Goal: Transaction & Acquisition: Purchase product/service

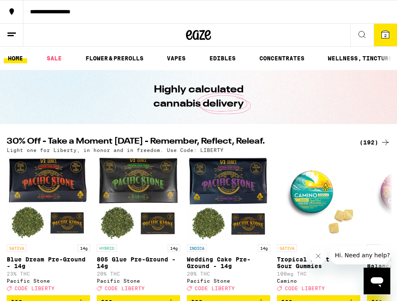
click at [386, 43] on button "2" at bounding box center [384, 35] width 23 height 23
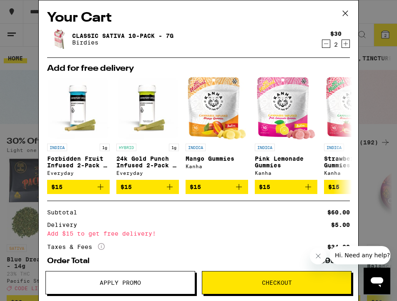
click at [344, 11] on icon at bounding box center [345, 13] width 13 height 13
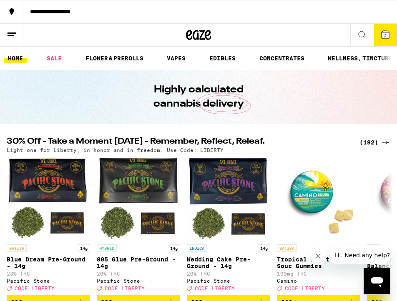
click at [362, 30] on icon at bounding box center [362, 35] width 10 height 10
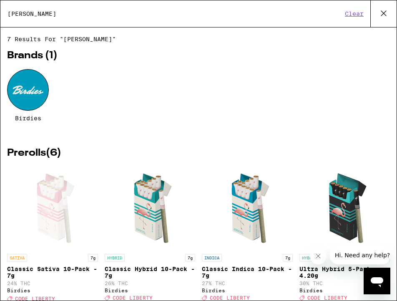
type input "birdi"
click at [25, 89] on div at bounding box center [28, 90] width 42 height 42
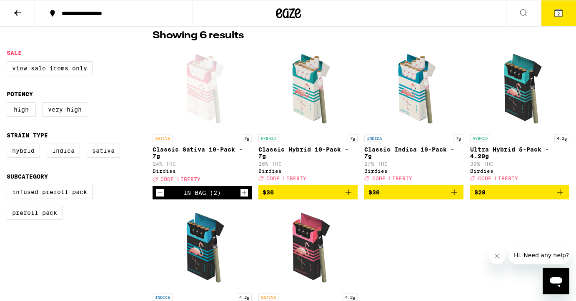
scroll to position [205, 0]
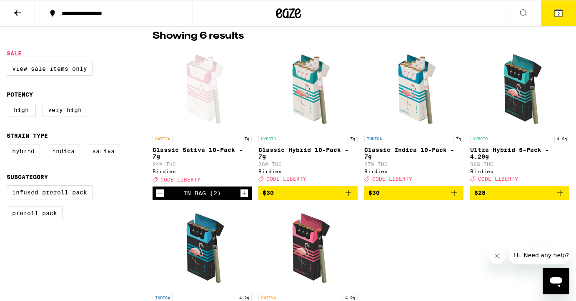
click at [340, 198] on span "$30" at bounding box center [308, 193] width 91 height 10
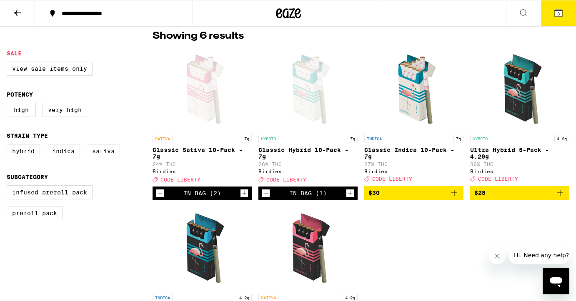
click at [396, 16] on icon at bounding box center [559, 13] width 8 height 8
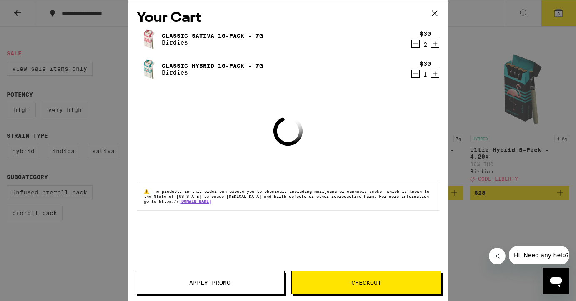
click at [243, 284] on span "Apply Promo" at bounding box center [209, 283] width 149 height 6
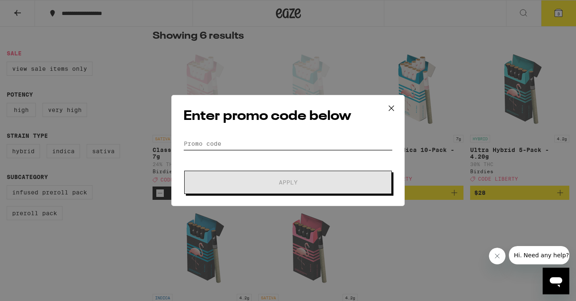
click at [245, 143] on input "Promo Code" at bounding box center [287, 144] width 209 height 13
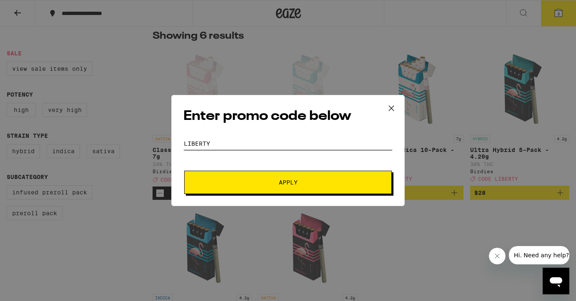
type input "Liberty"
click at [293, 182] on span "Apply" at bounding box center [288, 183] width 19 height 6
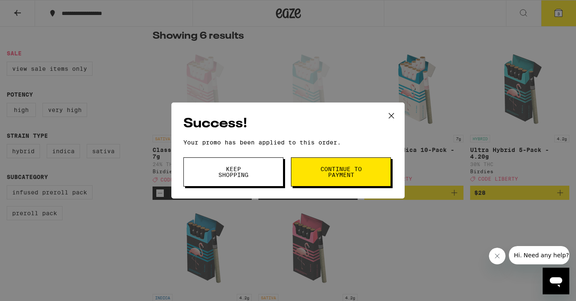
click at [328, 168] on span "Continue to payment" at bounding box center [341, 172] width 43 height 12
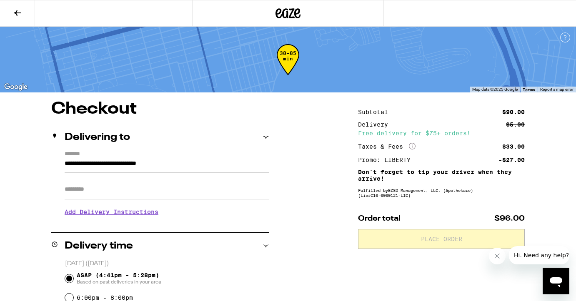
scroll to position [38, 0]
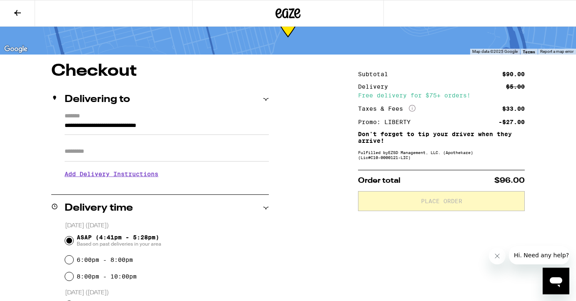
click at [114, 153] on input "Apt/Suite" at bounding box center [167, 152] width 204 height 20
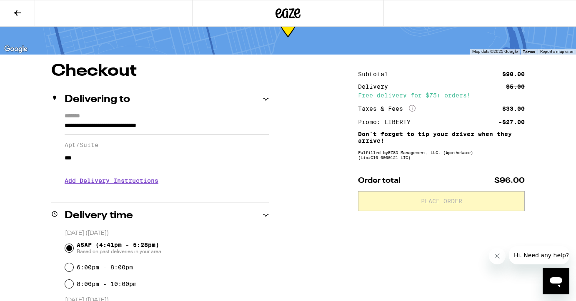
type input "***"
click at [145, 185] on h3 "Add Delivery Instructions" at bounding box center [167, 180] width 204 height 19
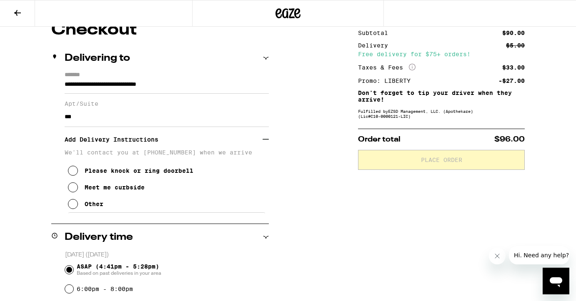
scroll to position [89, 0]
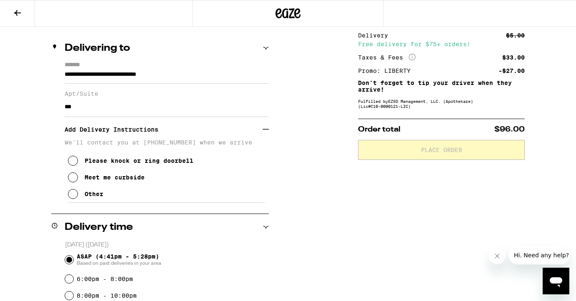
click at [72, 198] on icon at bounding box center [73, 194] width 10 height 10
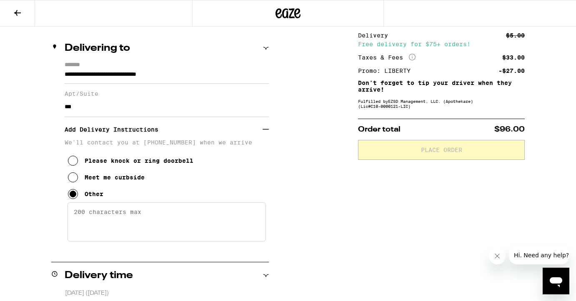
click at [123, 222] on textarea "Enter any other delivery instructions you want driver to know" at bounding box center [167, 222] width 198 height 39
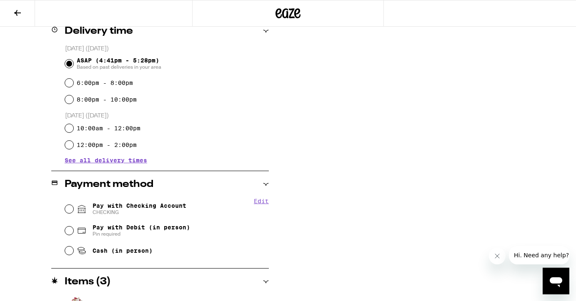
scroll to position [339, 0]
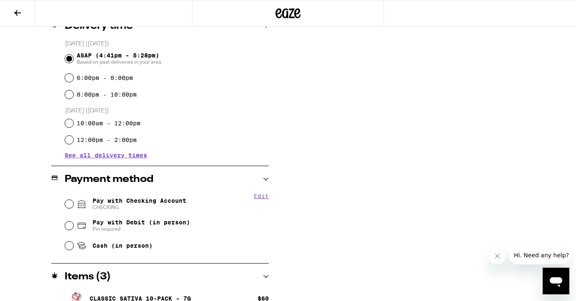
type textarea "Dial #112 and I will buzz you in, take elevator to 1st floor, I will meet you i…"
click at [67, 207] on input "Pay with Checking Account CHECKING" at bounding box center [69, 204] width 8 height 8
radio input "true"
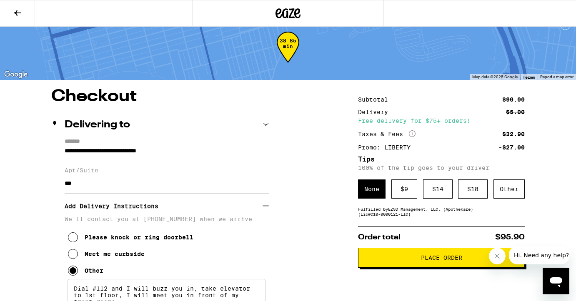
scroll to position [11, 0]
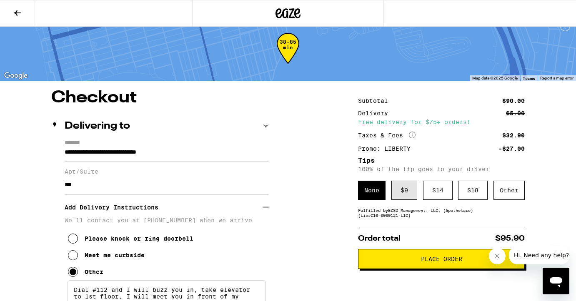
click at [396, 191] on div "$ 9" at bounding box center [404, 190] width 26 height 19
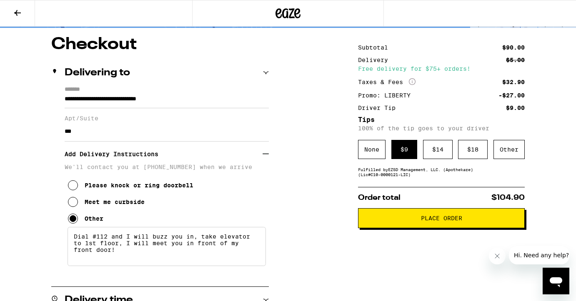
scroll to position [70, 0]
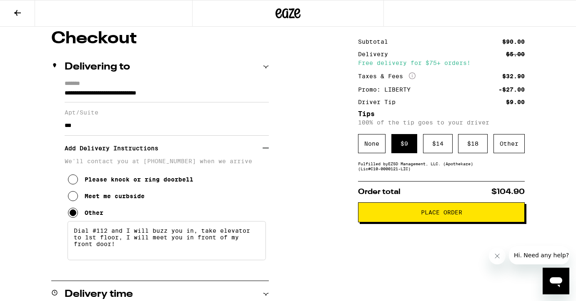
click at [396, 215] on span "Place Order" at bounding box center [441, 213] width 41 height 6
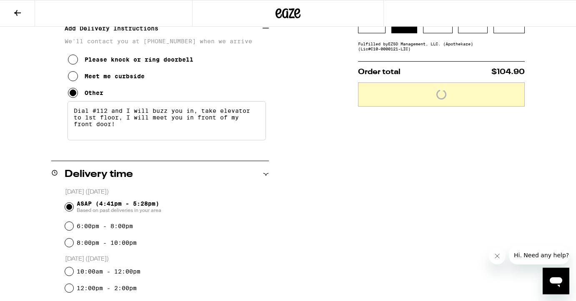
scroll to position [224, 0]
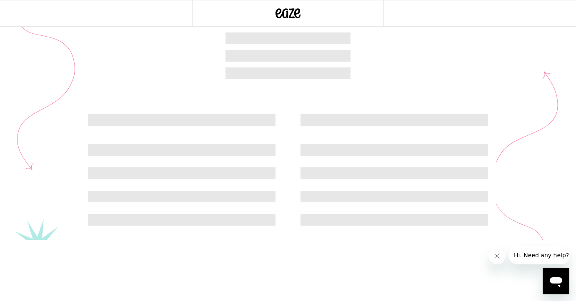
scroll to position [3, 0]
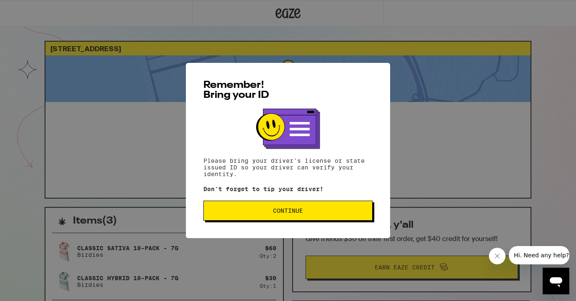
click at [305, 214] on span "Continue" at bounding box center [287, 211] width 155 height 6
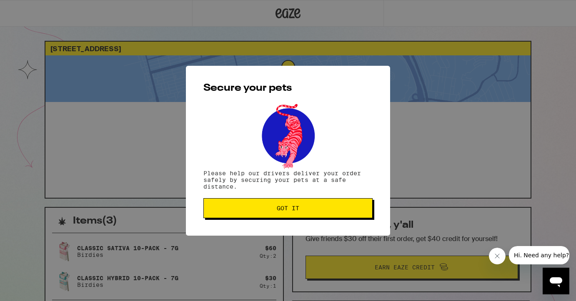
click at [298, 211] on span "Got it" at bounding box center [288, 208] width 23 height 6
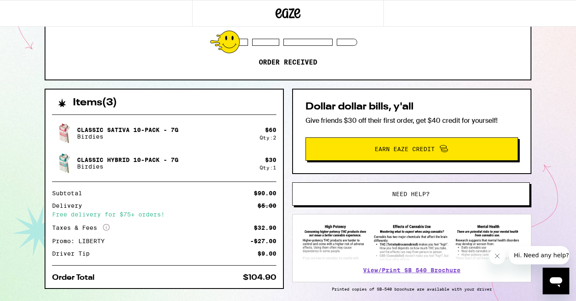
scroll to position [0, 0]
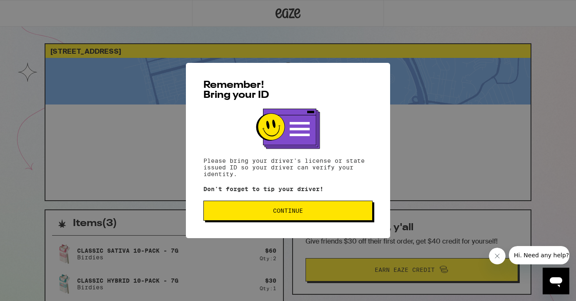
click at [297, 214] on span "Continue" at bounding box center [288, 211] width 30 height 6
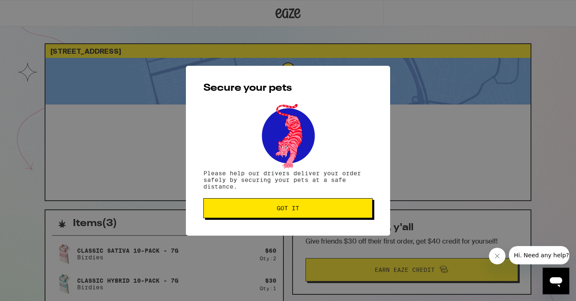
click at [294, 206] on span "Got it" at bounding box center [288, 208] width 23 height 6
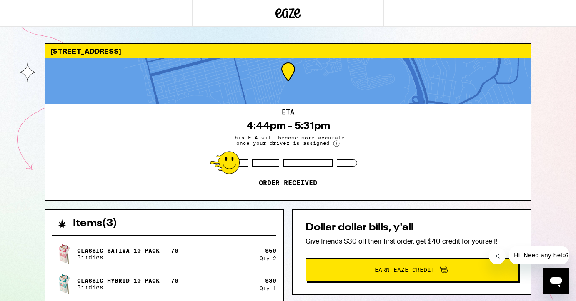
click at [336, 145] on circle at bounding box center [336, 144] width 6 height 6
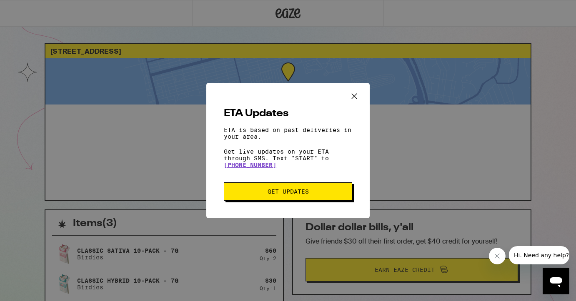
click at [354, 94] on icon "Close ETA information modal" at bounding box center [354, 96] width 13 height 13
